Goal: Book appointment/travel/reservation

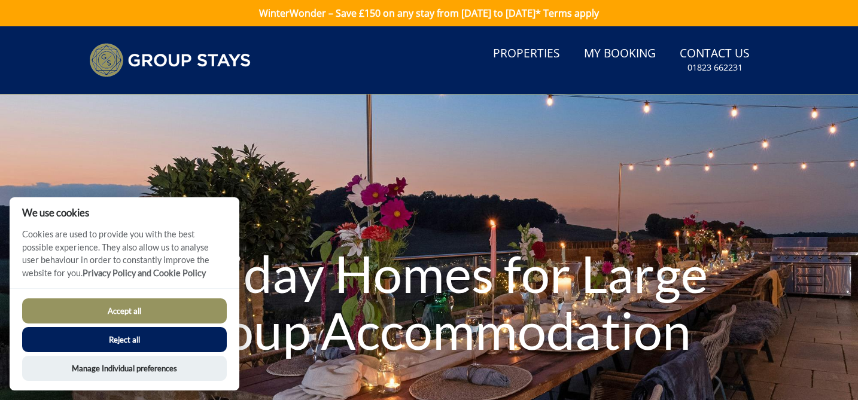
click at [173, 315] on button "Accept all" at bounding box center [124, 310] width 205 height 25
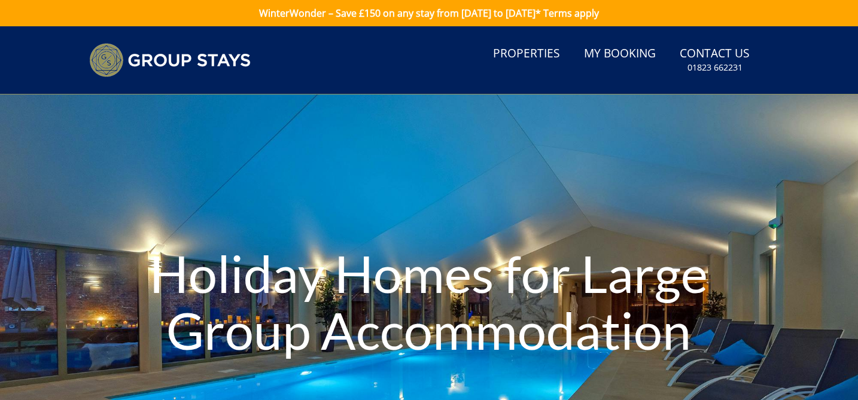
click at [523, 51] on link "Properties" at bounding box center [526, 54] width 77 height 27
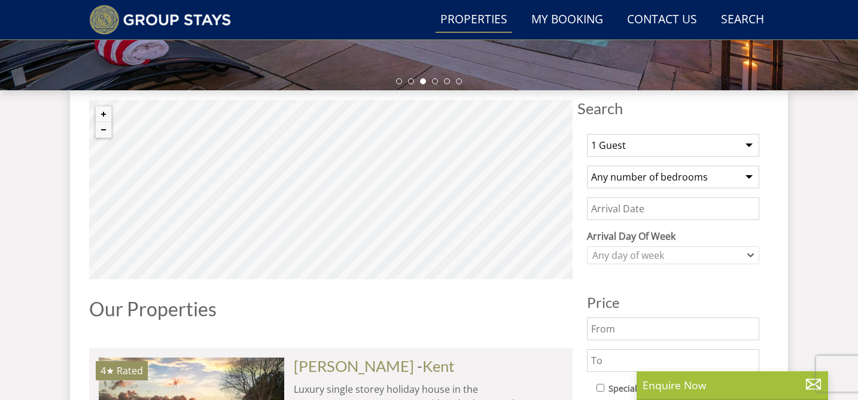
scroll to position [389, 0]
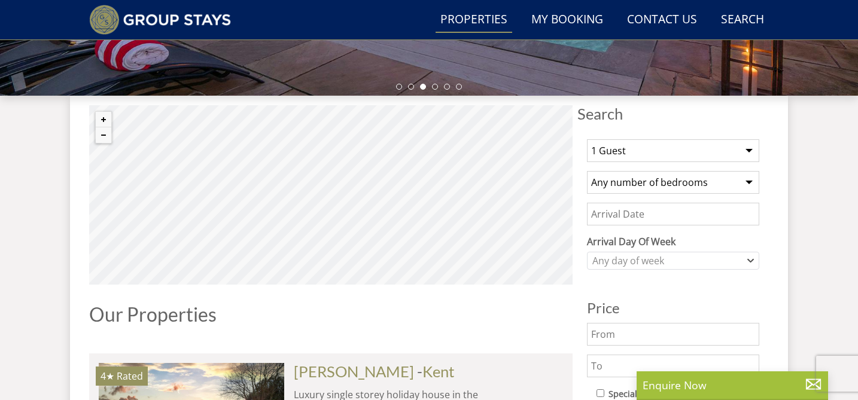
click at [719, 152] on select "1 Guest 2 Guests 3 Guests 4 Guests 5 Guests 6 Guests 7 Guests 8 Guests 9 Guests…" at bounding box center [673, 150] width 172 height 23
select select "8"
click at [714, 182] on select "Any number of bedrooms 4 Bedrooms 5 Bedrooms 6 Bedrooms 7 Bedrooms 8 Bedrooms 9…" at bounding box center [673, 182] width 172 height 23
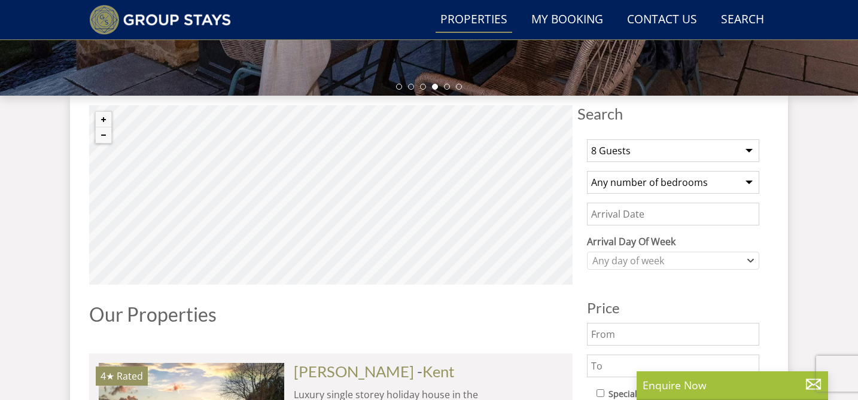
select select "4"
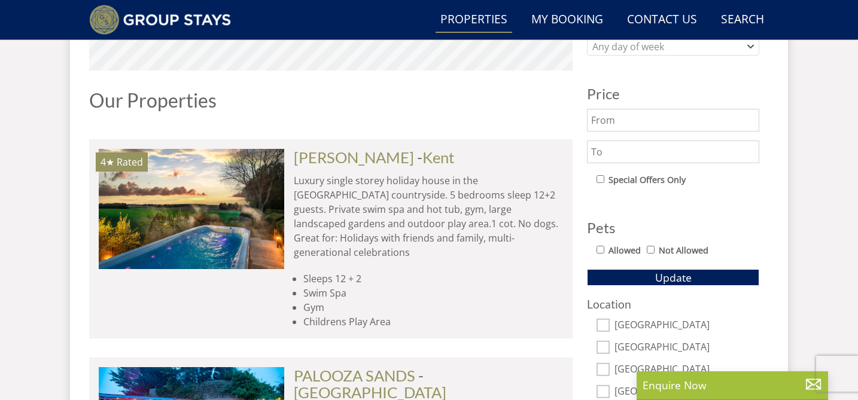
scroll to position [639, 0]
